Goal: Task Accomplishment & Management: Complete application form

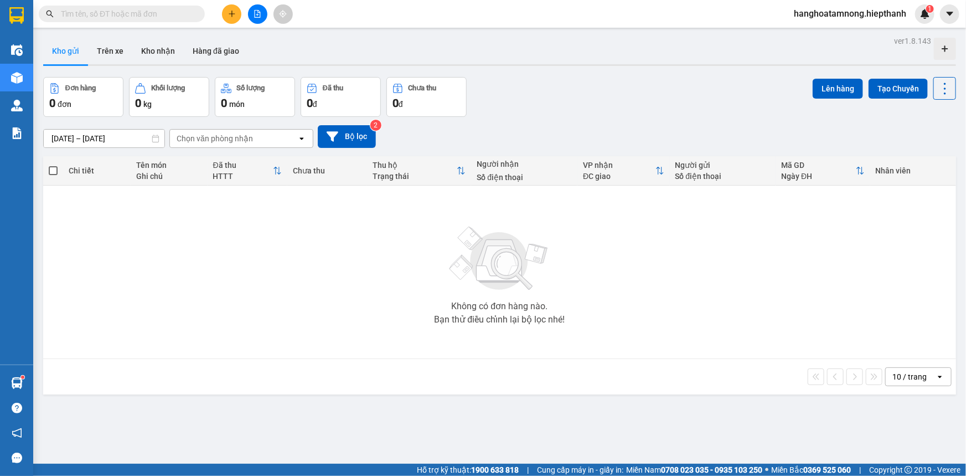
click at [254, 20] on button at bounding box center [257, 13] width 19 height 19
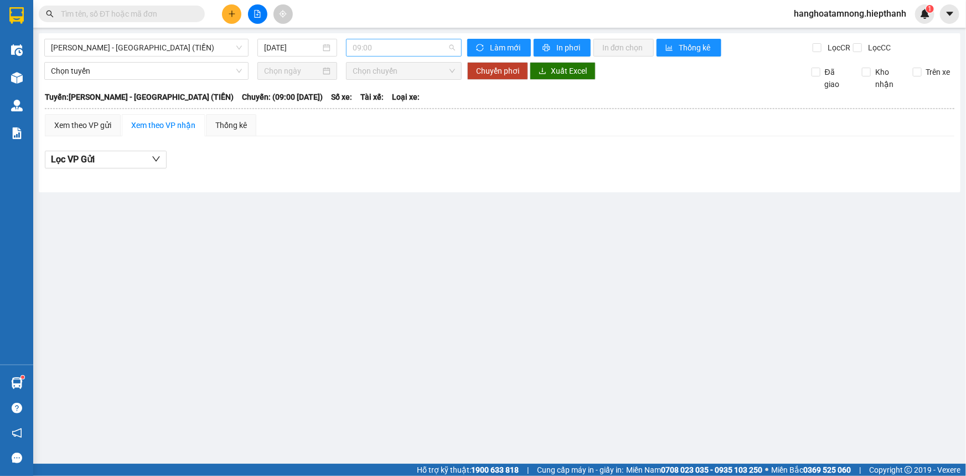
click at [379, 50] on span "09:00" at bounding box center [404, 47] width 102 height 17
click at [203, 55] on span "[PERSON_NAME] - [GEOGRAPHIC_DATA] (TIỀN)" at bounding box center [146, 47] width 191 height 17
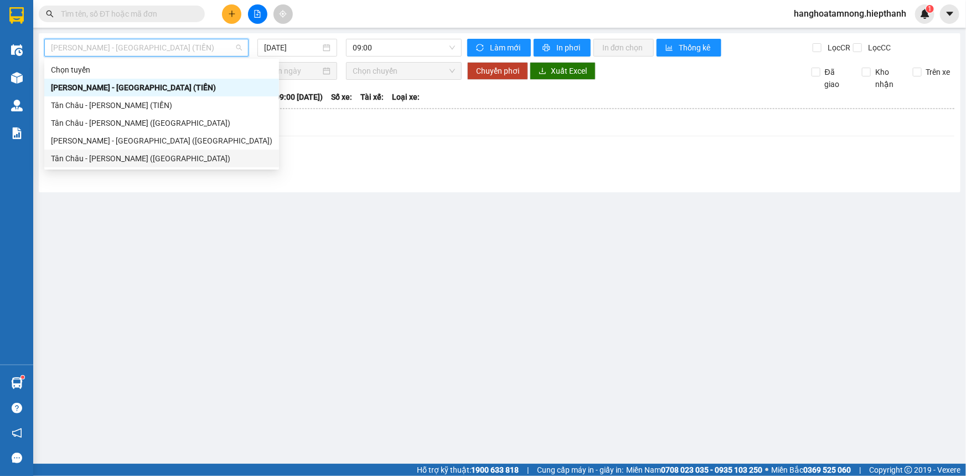
click at [169, 153] on div "Tân Châu - [PERSON_NAME] ([GEOGRAPHIC_DATA])" at bounding box center [161, 158] width 221 height 12
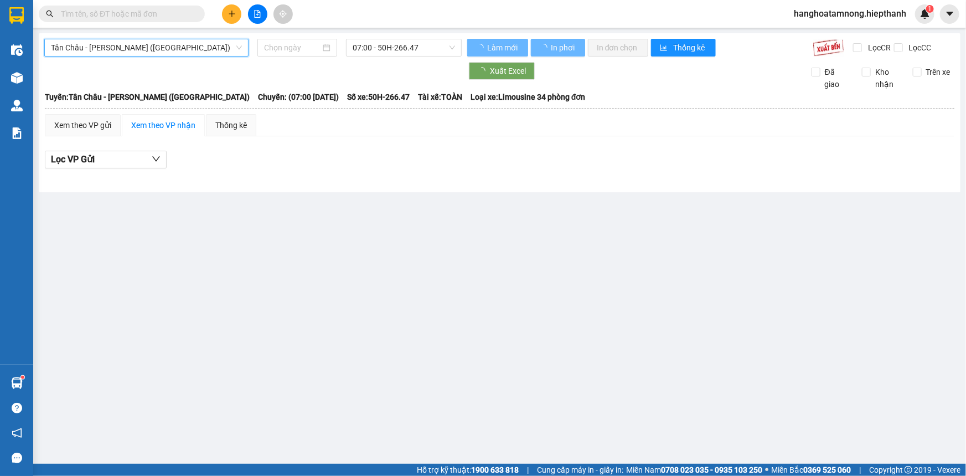
type input "[DATE]"
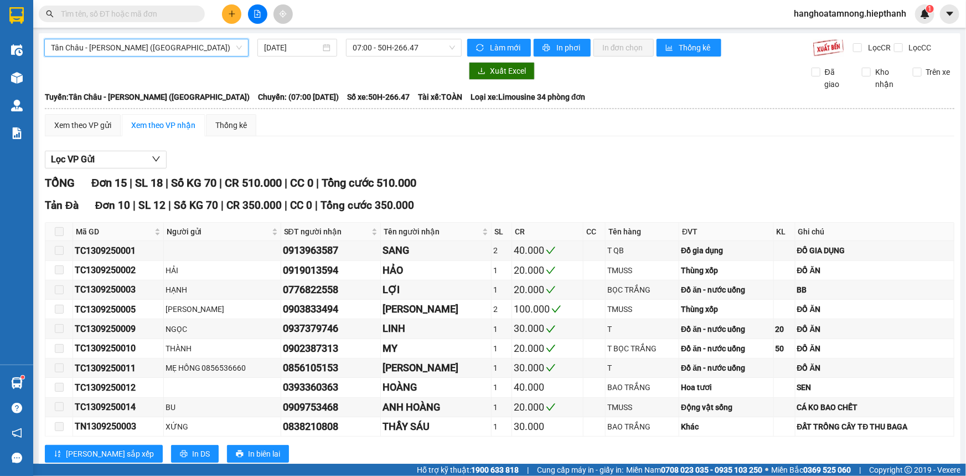
click at [168, 51] on span "Tân Châu - [PERSON_NAME] ([GEOGRAPHIC_DATA])" at bounding box center [146, 47] width 191 height 17
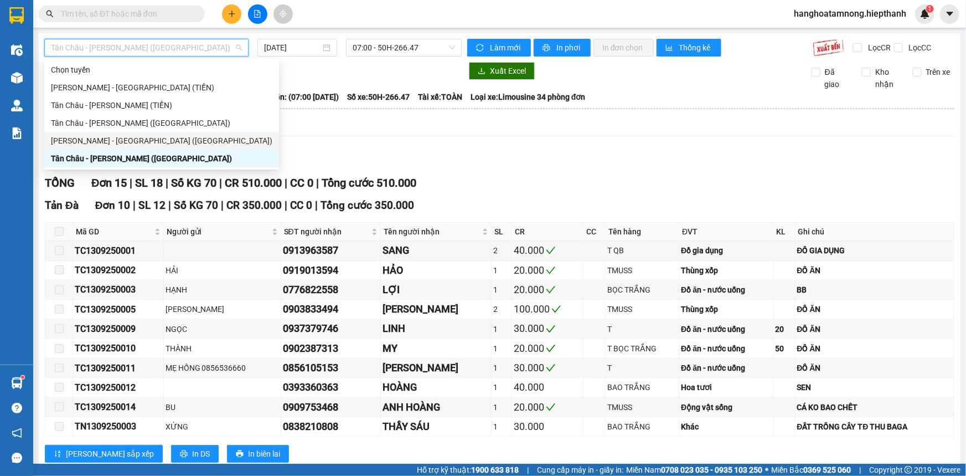
click at [161, 138] on div "[PERSON_NAME] - [GEOGRAPHIC_DATA] ([GEOGRAPHIC_DATA])" at bounding box center [161, 141] width 221 height 12
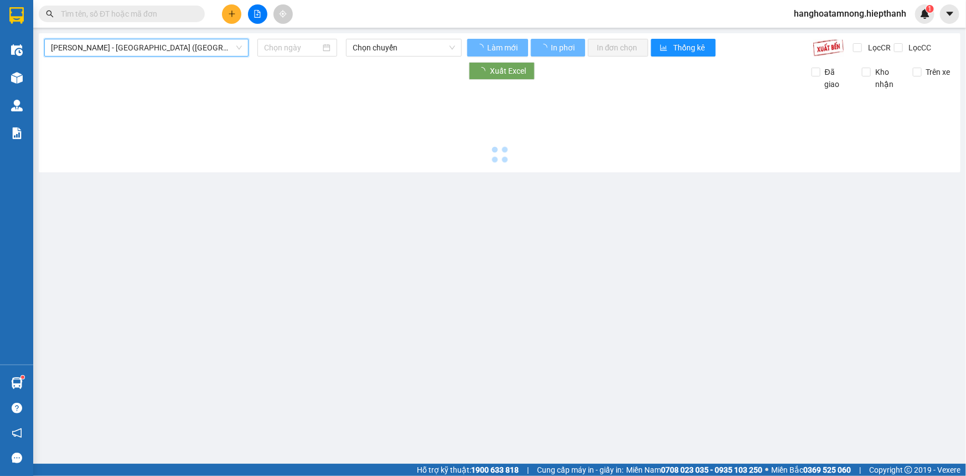
type input "[DATE]"
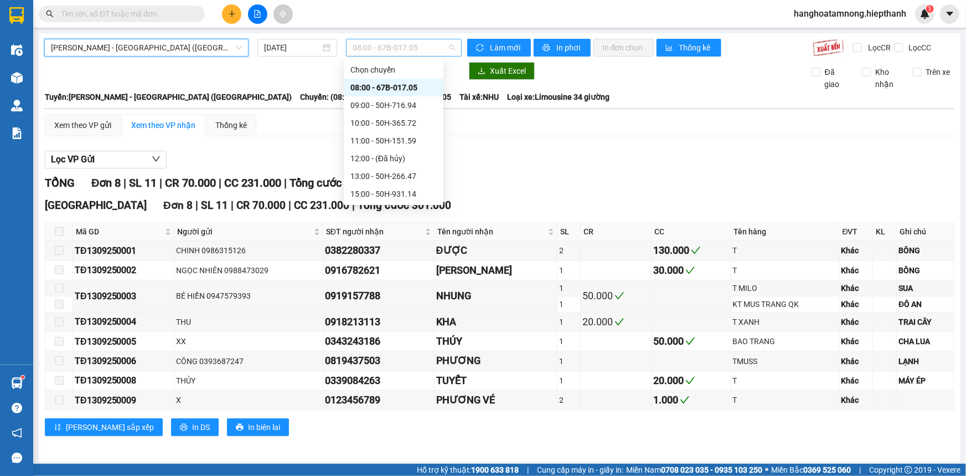
click at [383, 44] on span "08:00 - 67B-017.05" at bounding box center [404, 47] width 102 height 17
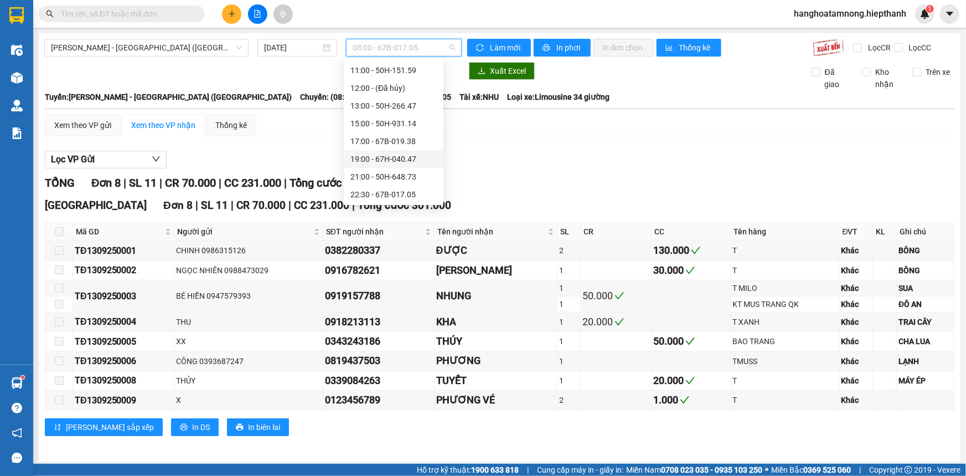
click at [380, 154] on div "19:00 - 67H-040.47" at bounding box center [393, 159] width 86 height 12
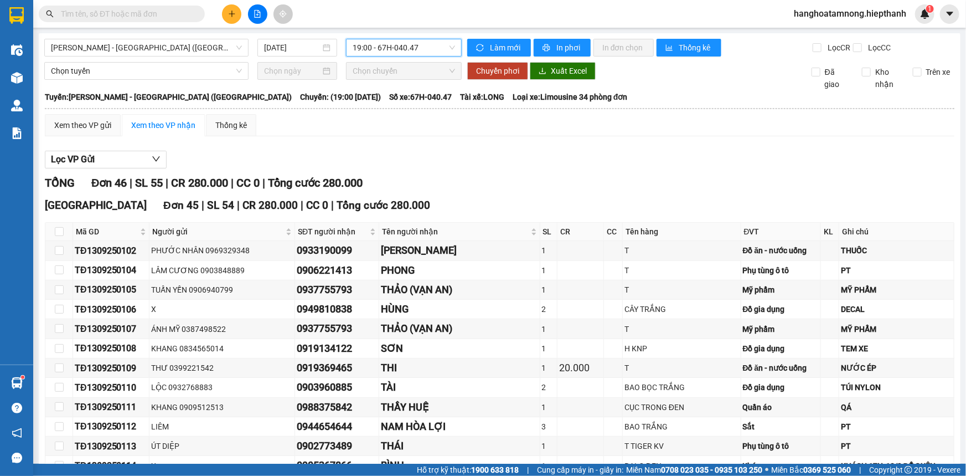
click at [396, 47] on span "19:00 - 67H-040.47" at bounding box center [404, 47] width 102 height 17
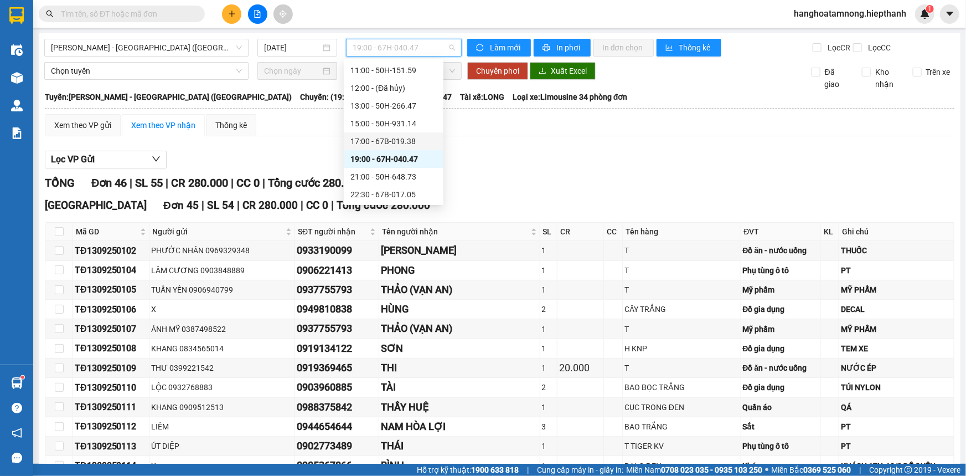
click at [399, 136] on div "17:00 - 67B-019.38" at bounding box center [393, 141] width 86 height 12
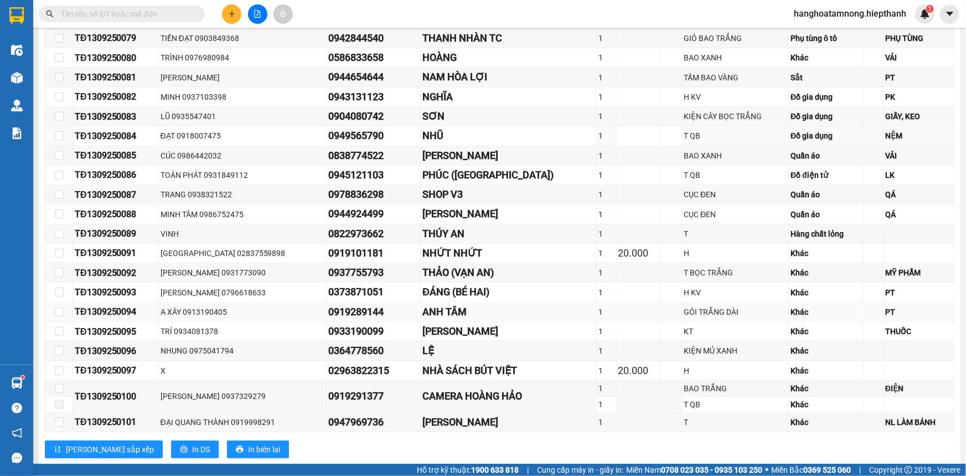
scroll to position [429, 0]
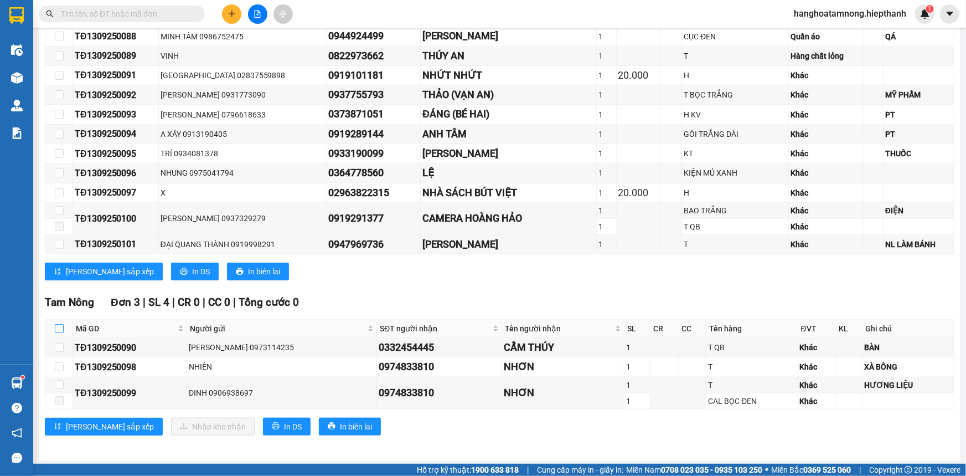
click at [56, 327] on input "checkbox" at bounding box center [59, 328] width 9 height 9
checkbox input "true"
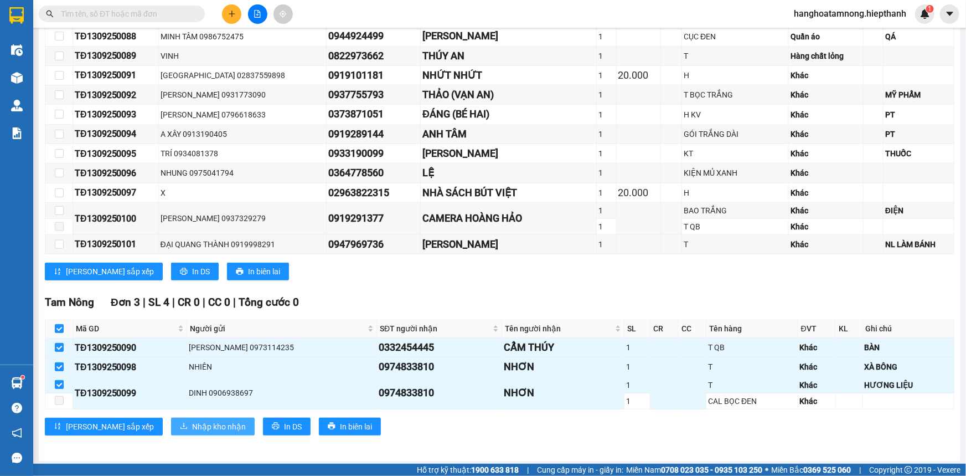
click at [192, 427] on span "Nhập kho nhận" at bounding box center [219, 426] width 54 height 12
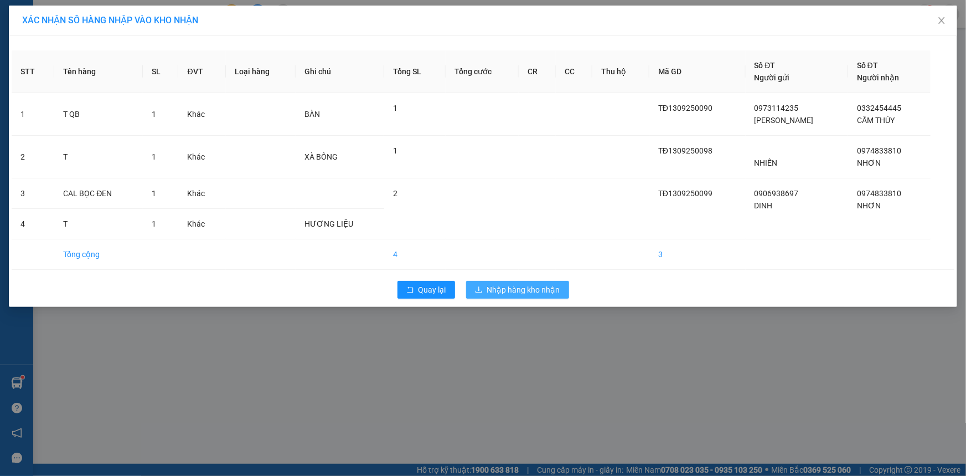
click at [528, 291] on span "Nhập hàng kho nhận" at bounding box center [523, 289] width 73 height 12
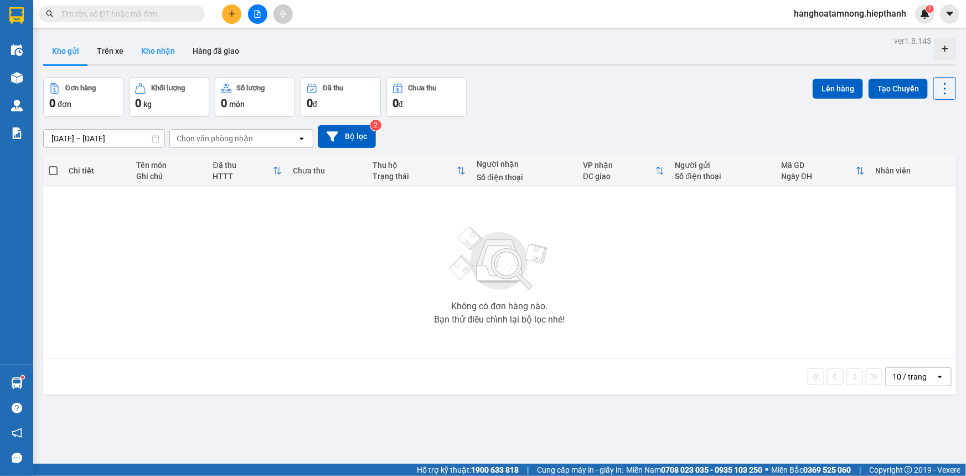
click at [154, 49] on button "Kho nhận" at bounding box center [157, 51] width 51 height 27
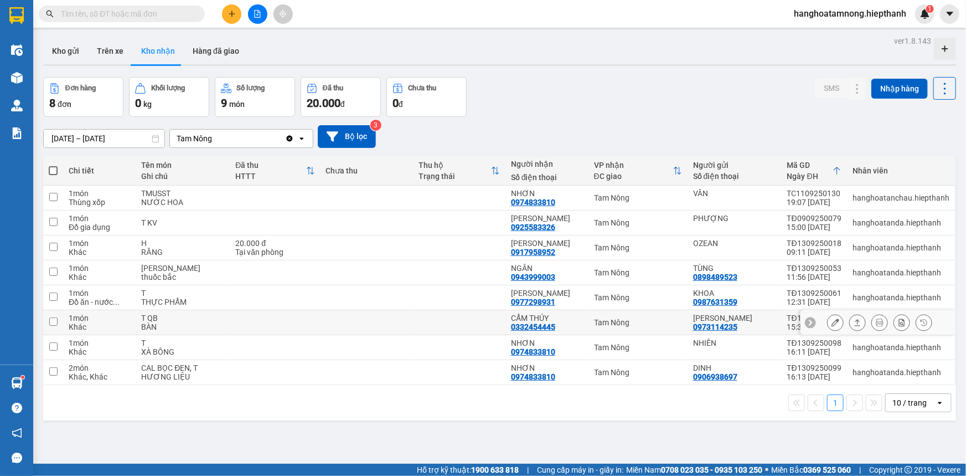
click at [832, 319] on icon at bounding box center [836, 322] width 8 height 8
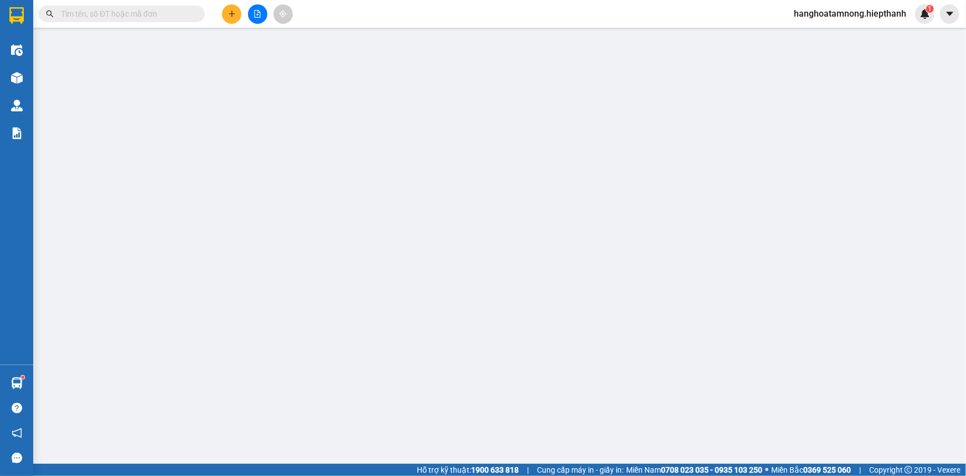
type input "0973114235"
type input "[PERSON_NAME]"
type input "0332454445"
type input "CẨM THÚY"
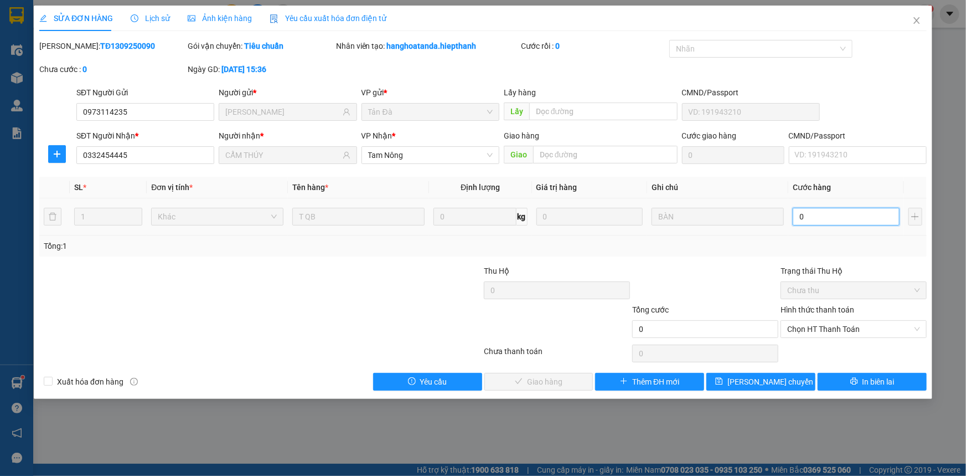
click at [823, 216] on input "0" at bounding box center [846, 217] width 107 height 18
type input "8"
type input "80"
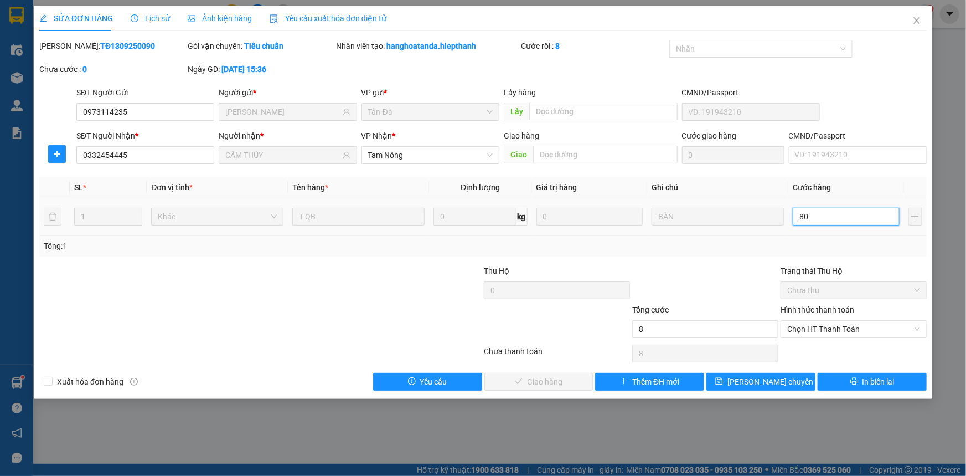
type input "80"
click at [796, 327] on span "Chọn HT Thanh Toán" at bounding box center [853, 329] width 133 height 17
type input "80"
type input "80.000"
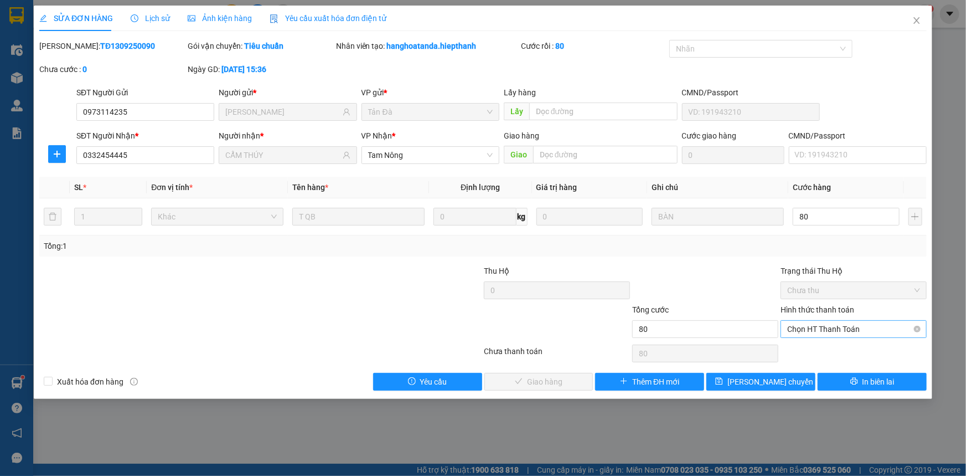
type input "80.000"
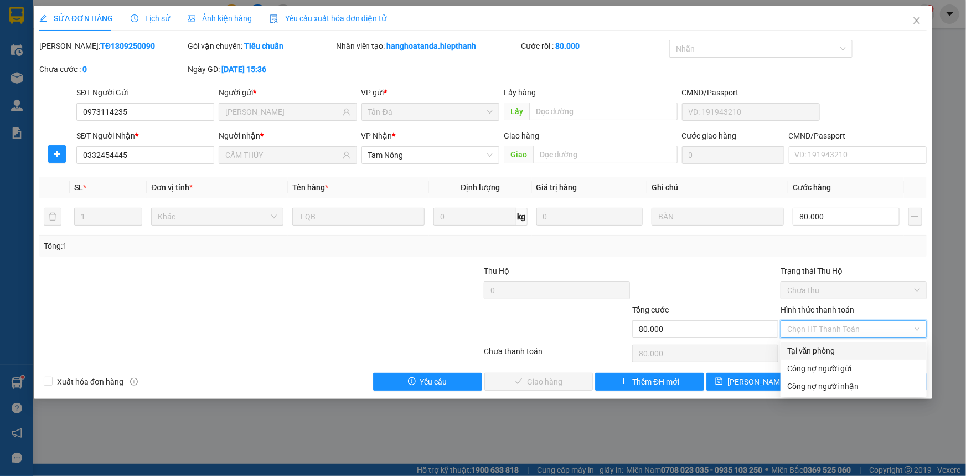
click at [810, 351] on div "Tại văn phòng" at bounding box center [853, 350] width 133 height 12
type input "0"
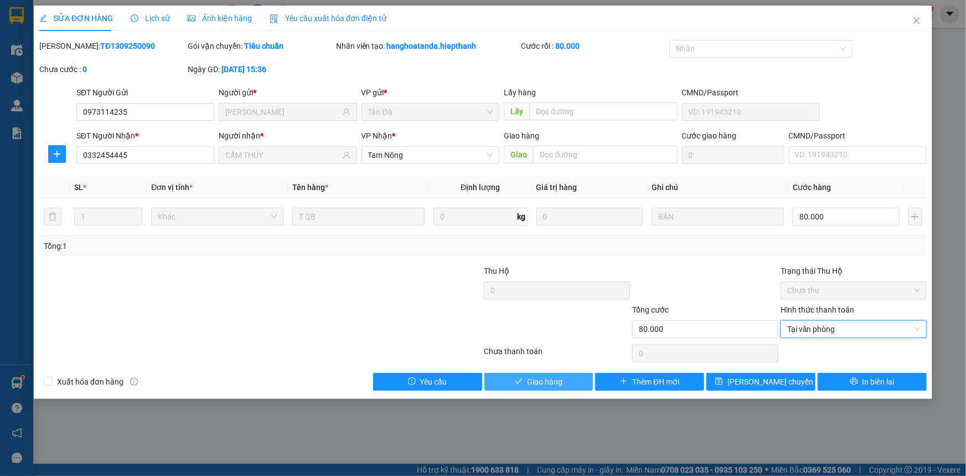
click at [503, 381] on button "Giao hàng" at bounding box center [538, 382] width 109 height 18
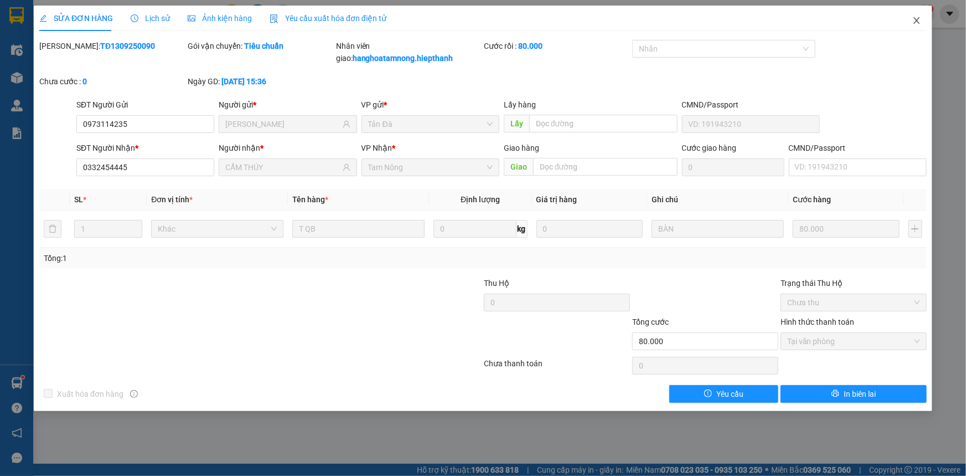
click at [913, 18] on icon "close" at bounding box center [916, 20] width 9 height 9
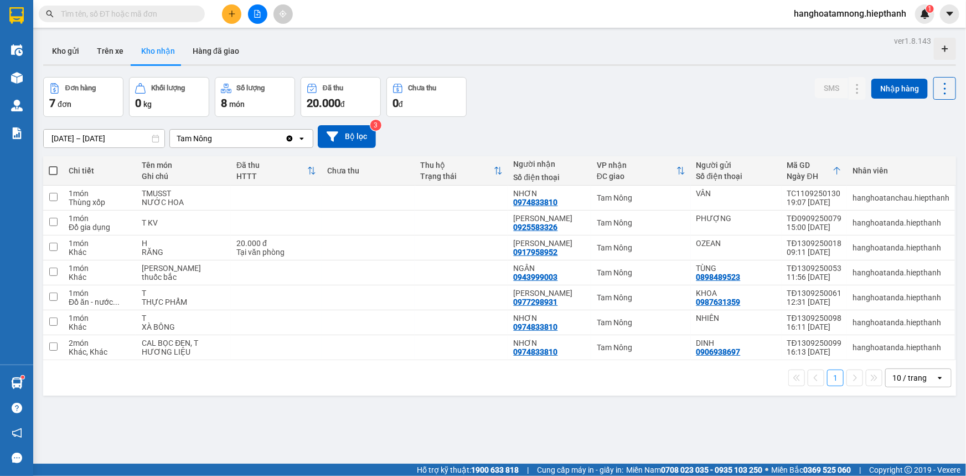
click at [136, 18] on input "text" at bounding box center [126, 14] width 131 height 12
click at [136, 17] on input "text" at bounding box center [126, 14] width 131 height 12
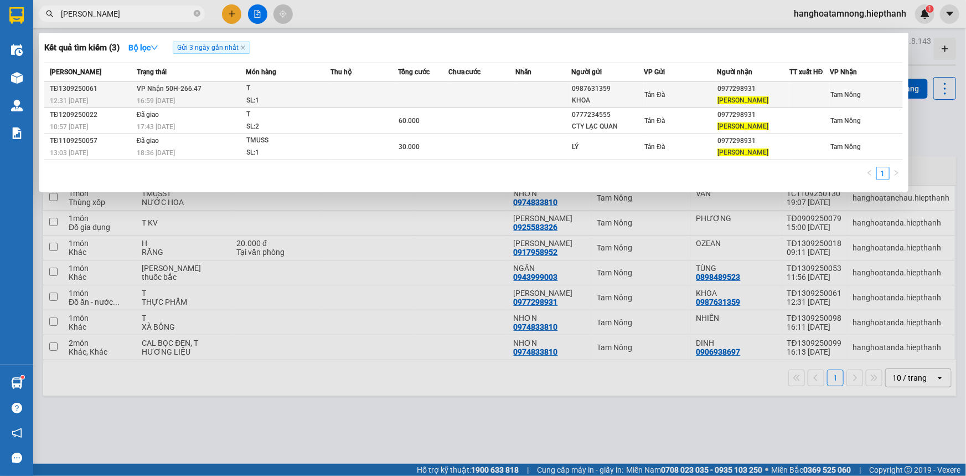
type input "[PERSON_NAME]"
click at [686, 96] on div "Tản Đà" at bounding box center [679, 95] width 71 height 12
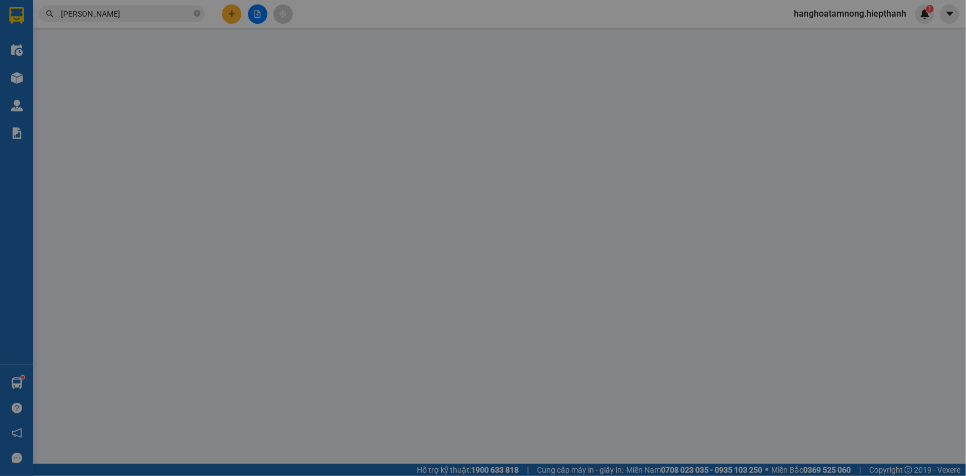
type input "0987631359"
type input "KHOA"
type input "0977298931"
type input "[PERSON_NAME]"
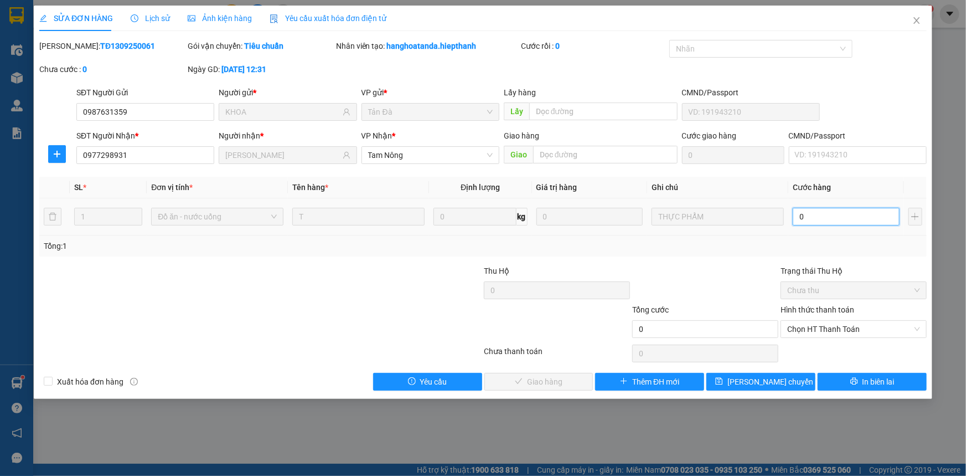
click at [814, 218] on input "0" at bounding box center [846, 217] width 107 height 18
type input "2"
type input "20"
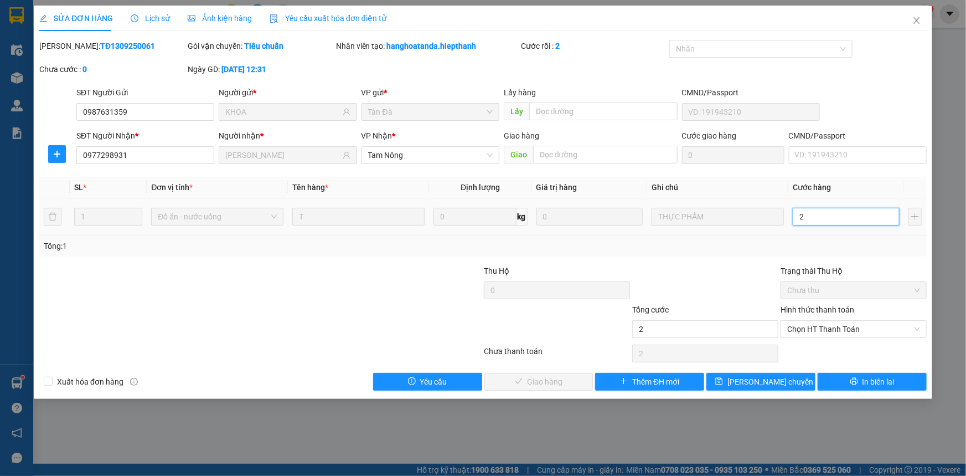
type input "20"
click at [814, 332] on span "Chọn HT Thanh Toán" at bounding box center [853, 329] width 133 height 17
type input "20"
type input "20.000"
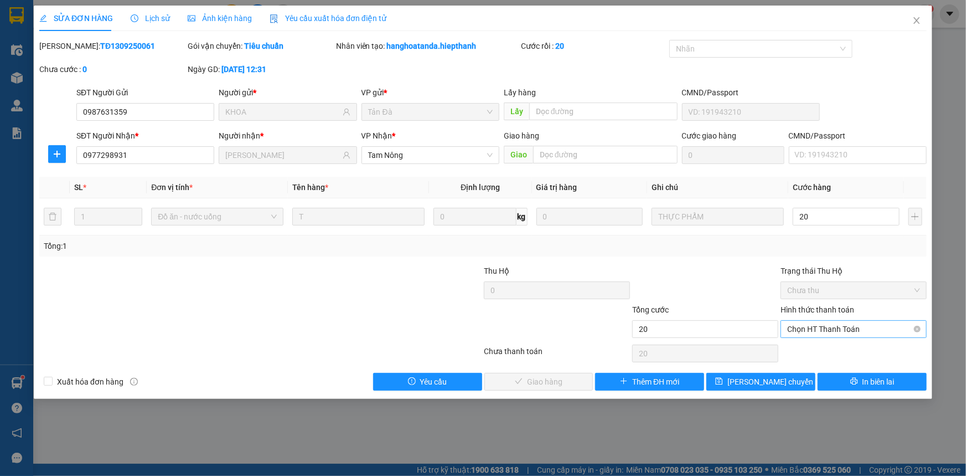
type input "20.000"
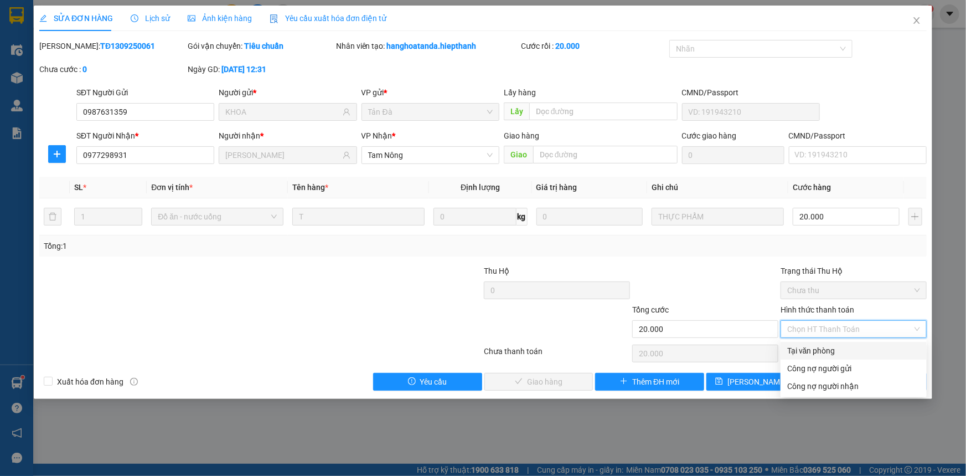
click at [813, 352] on div "Tại văn phòng" at bounding box center [853, 350] width 133 height 12
type input "0"
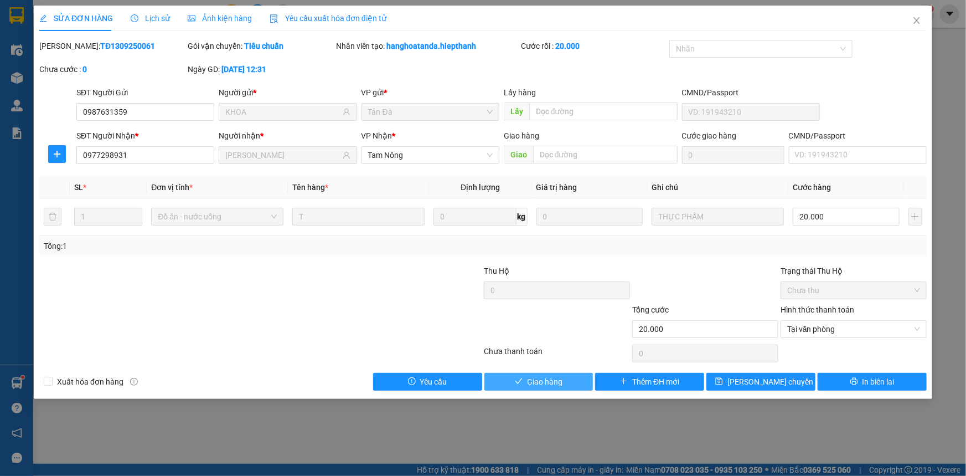
click at [571, 374] on button "Giao hàng" at bounding box center [538, 382] width 109 height 18
